Goal: Register for event/course

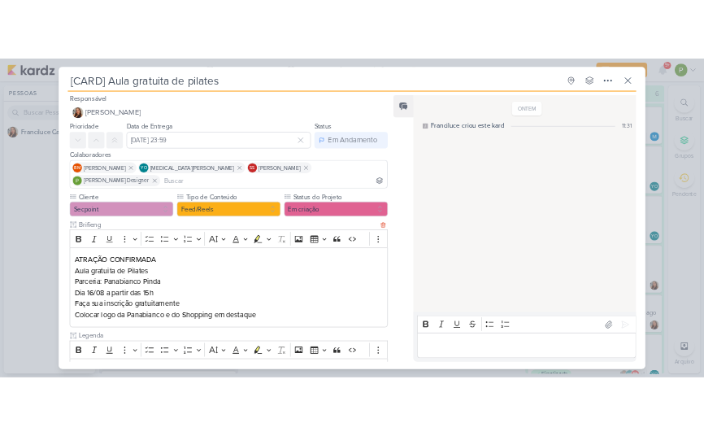
scroll to position [81, 0]
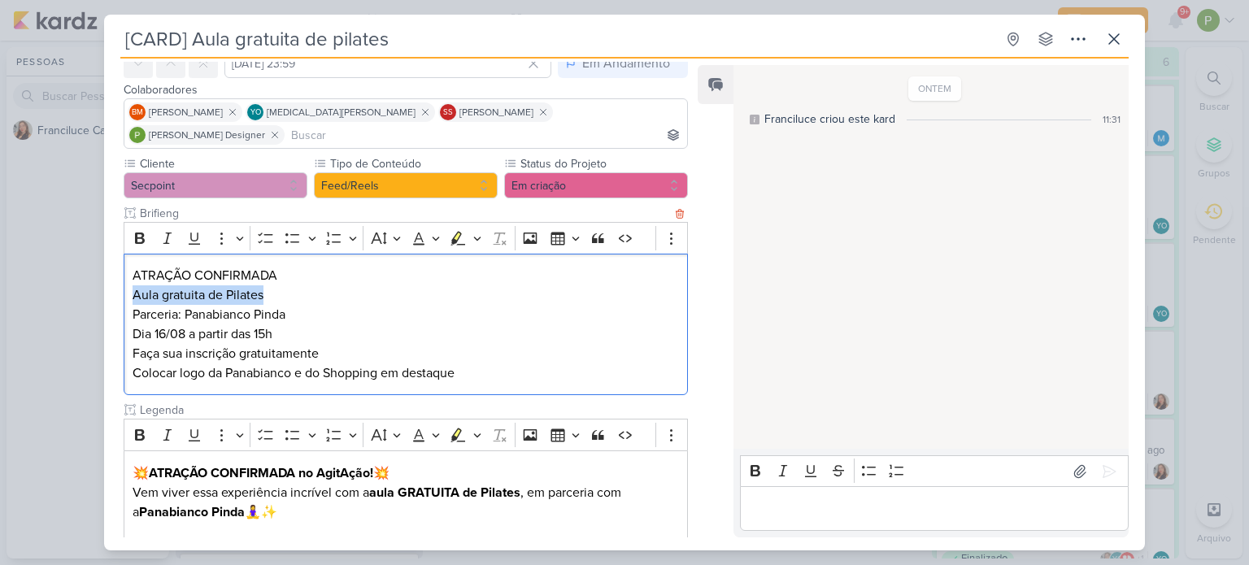
drag, startPoint x: 133, startPoint y: 272, endPoint x: 275, endPoint y: 271, distance: 141.5
click at [275, 285] on p "Aula gratuita de Pilates" at bounding box center [406, 295] width 546 height 20
copy p "Aula gratuita de Pilates"
drag, startPoint x: 130, startPoint y: 292, endPoint x: 286, endPoint y: 285, distance: 156.3
click at [286, 285] on div "ATRAÇÃO CONFIRMADA Aula gratuita de Pilates Parceria: Panabianco Pinda Dia 16/0…" at bounding box center [406, 325] width 564 height 142
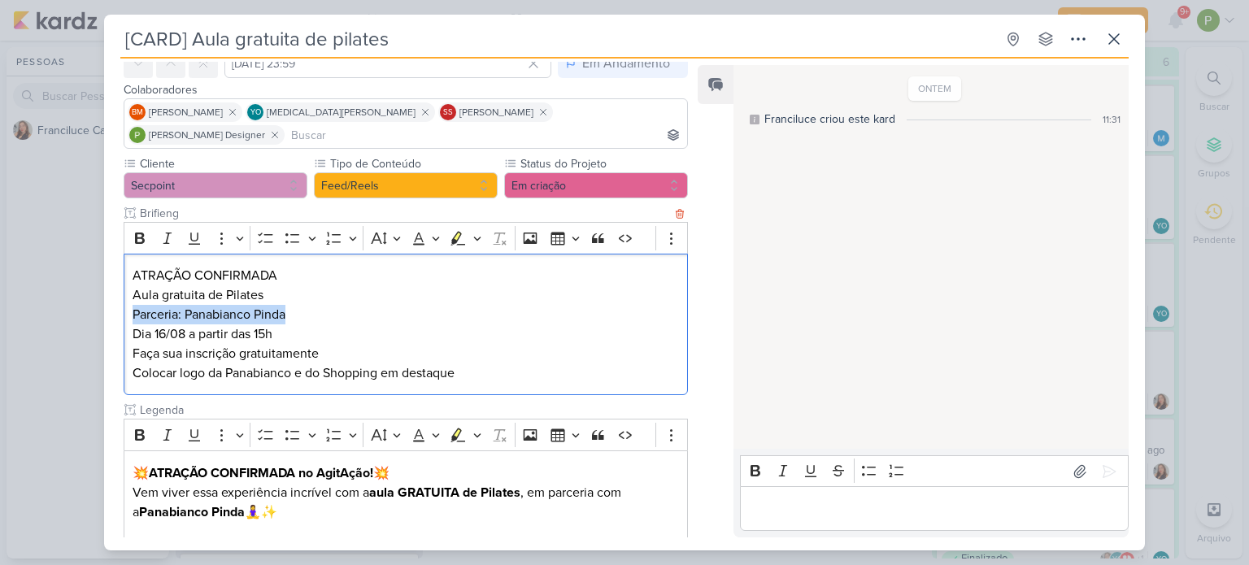
copy p "Parceria: Panabianco Pinda"
drag, startPoint x: 187, startPoint y: 326, endPoint x: 272, endPoint y: 304, distance: 88.2
click at [272, 304] on div "ATRAÇÃO CONFIRMADA Aula gratuita de Pilates Parceria: Panabianco Pinda Dia 16/0…" at bounding box center [406, 325] width 564 height 142
copy p "Dia 16/08 a partir das 15h"
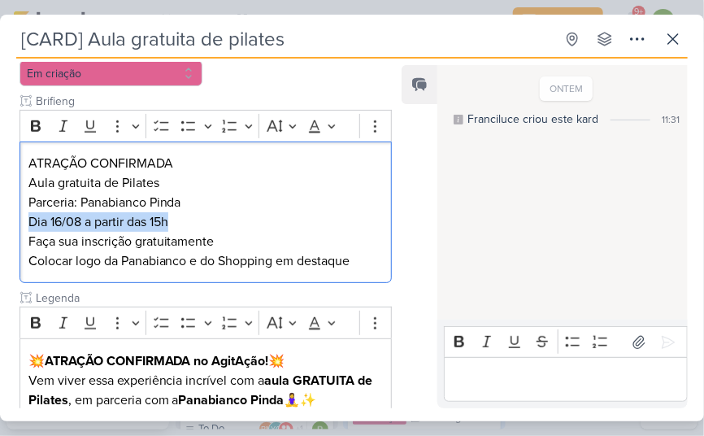
scroll to position [325, 0]
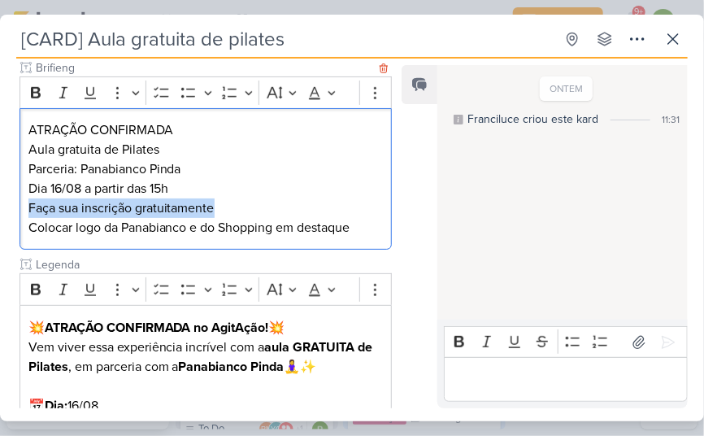
drag, startPoint x: 23, startPoint y: 207, endPoint x: 233, endPoint y: 207, distance: 209.8
click at [233, 207] on div "ATRAÇÃO CONFIRMADA Aula gratuita de Pilates Parceria: Panabianco Pinda Dia 16/0…" at bounding box center [206, 179] width 372 height 142
copy p "Faça sua inscrição gratuitamente"
